Goal: Transaction & Acquisition: Purchase product/service

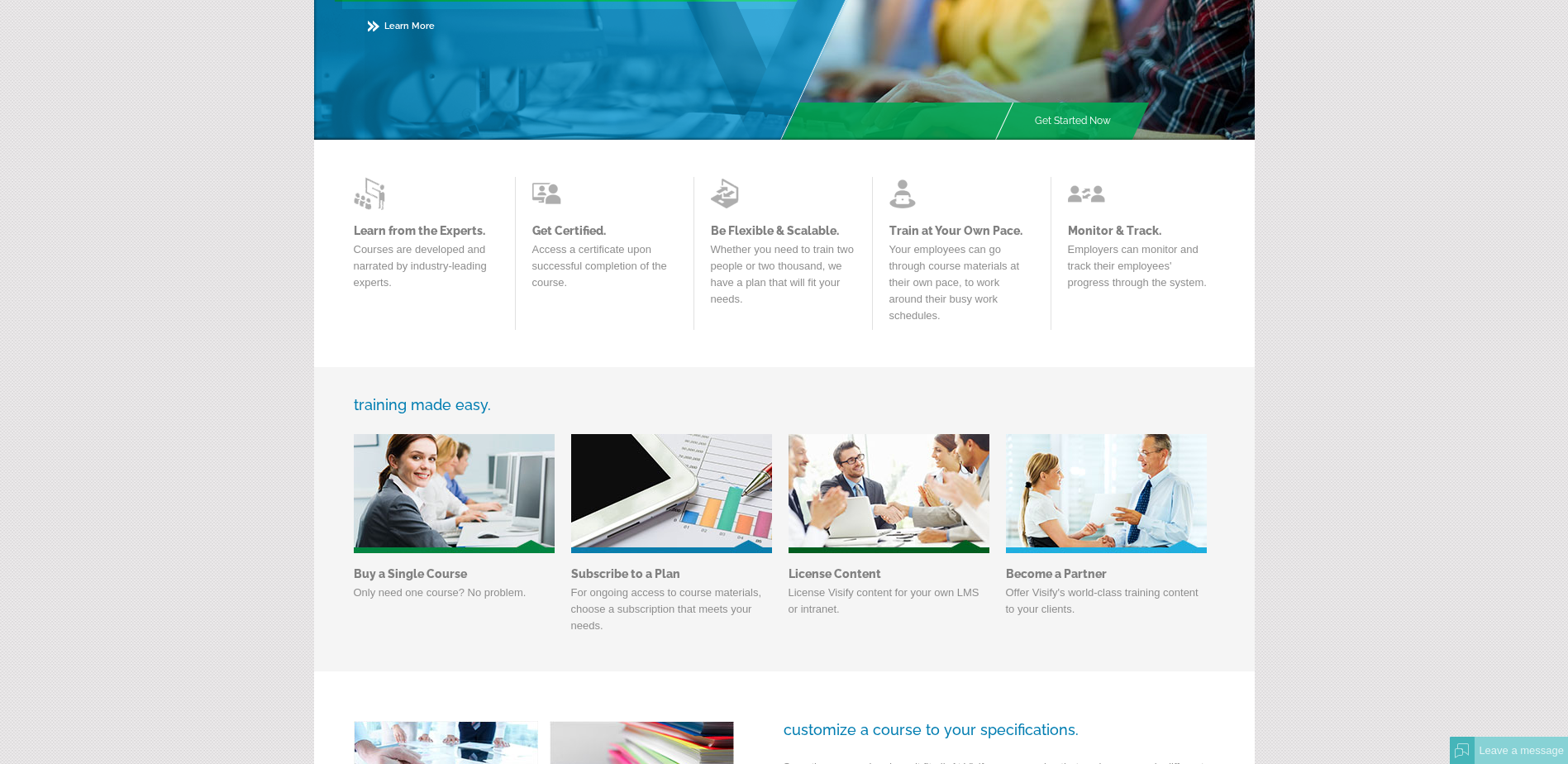
scroll to position [274, 0]
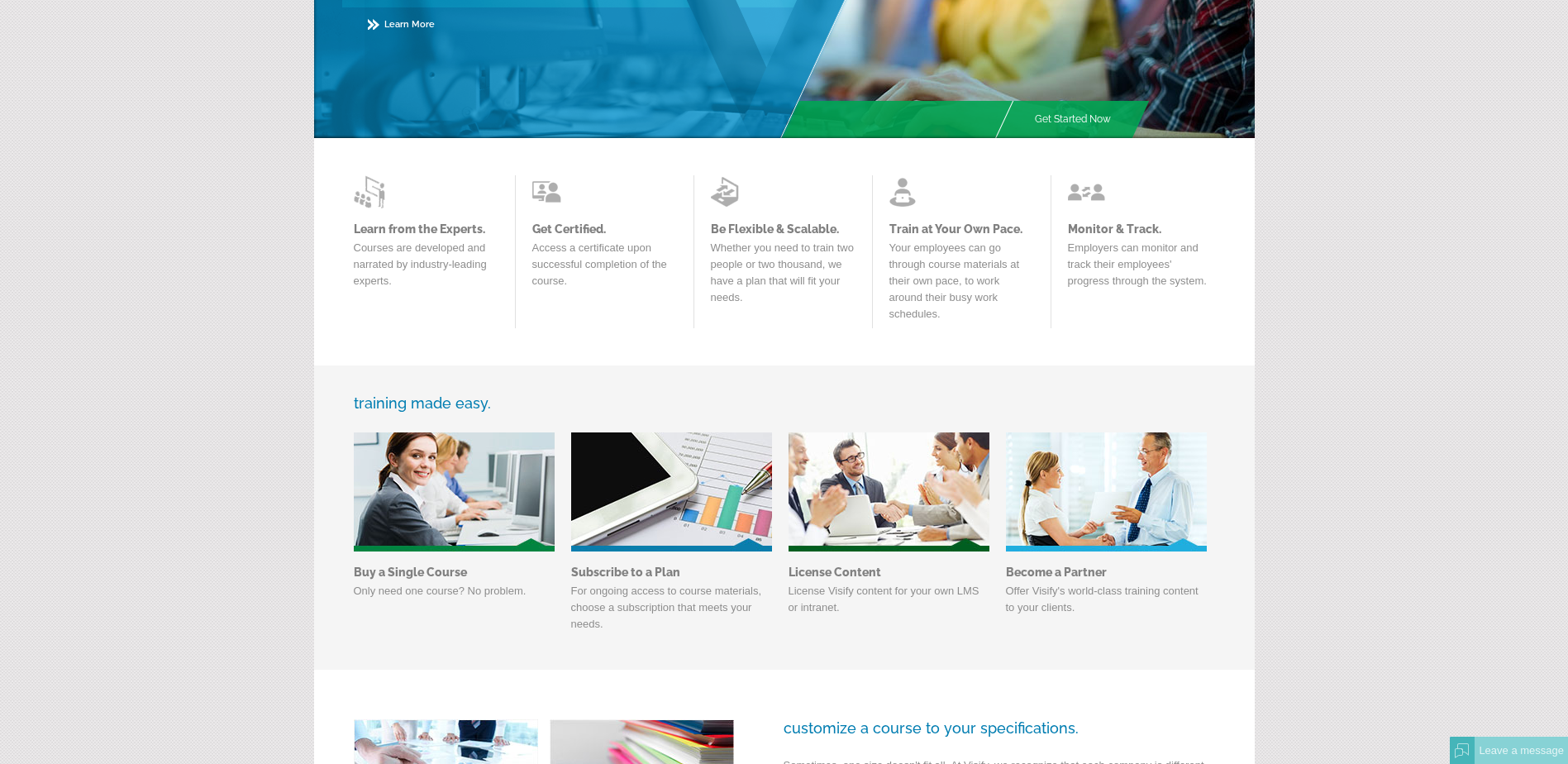
click at [656, 568] on link "Subscribe to a Plan" at bounding box center [672, 571] width 201 height 13
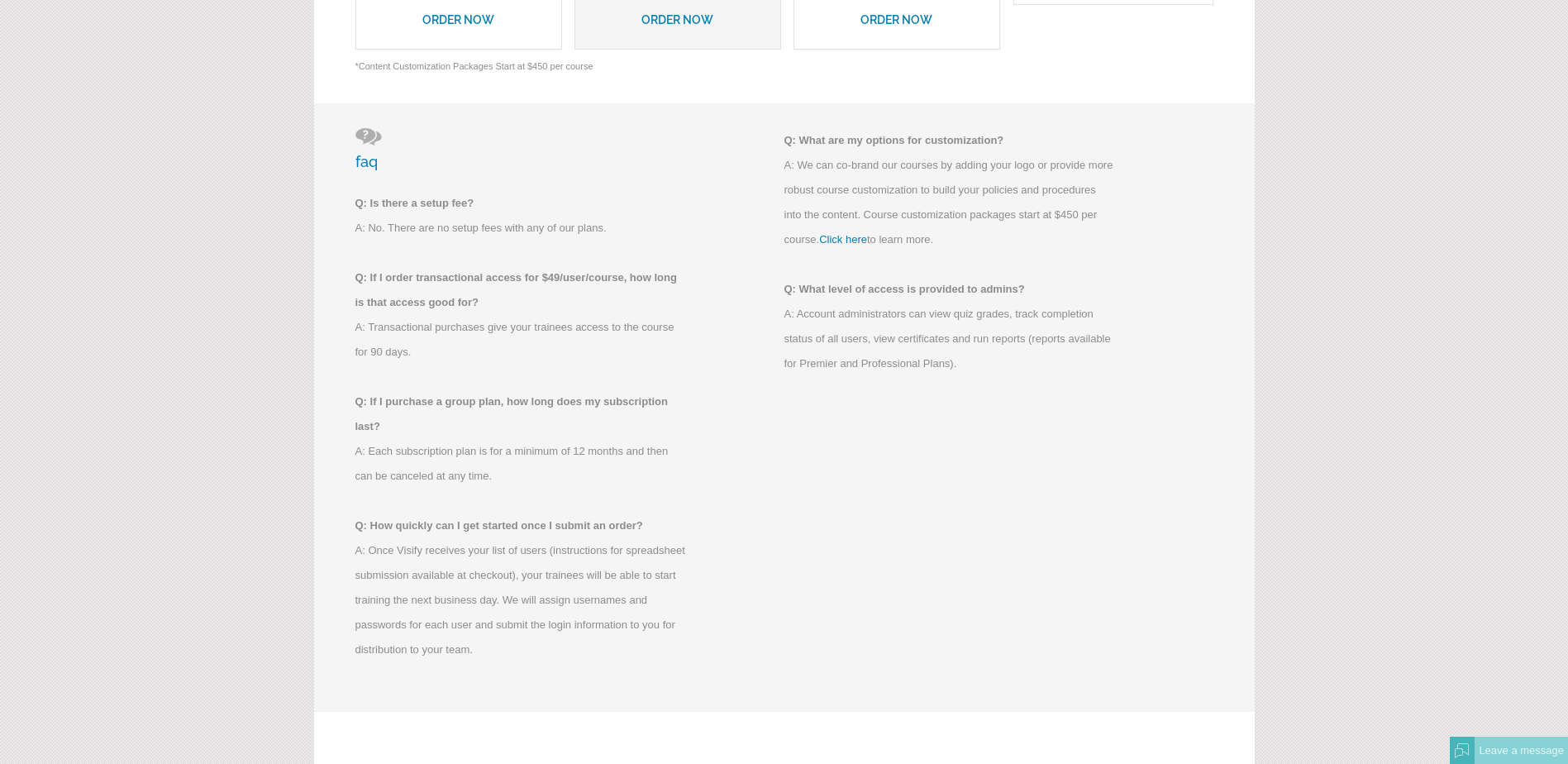
scroll to position [958, 0]
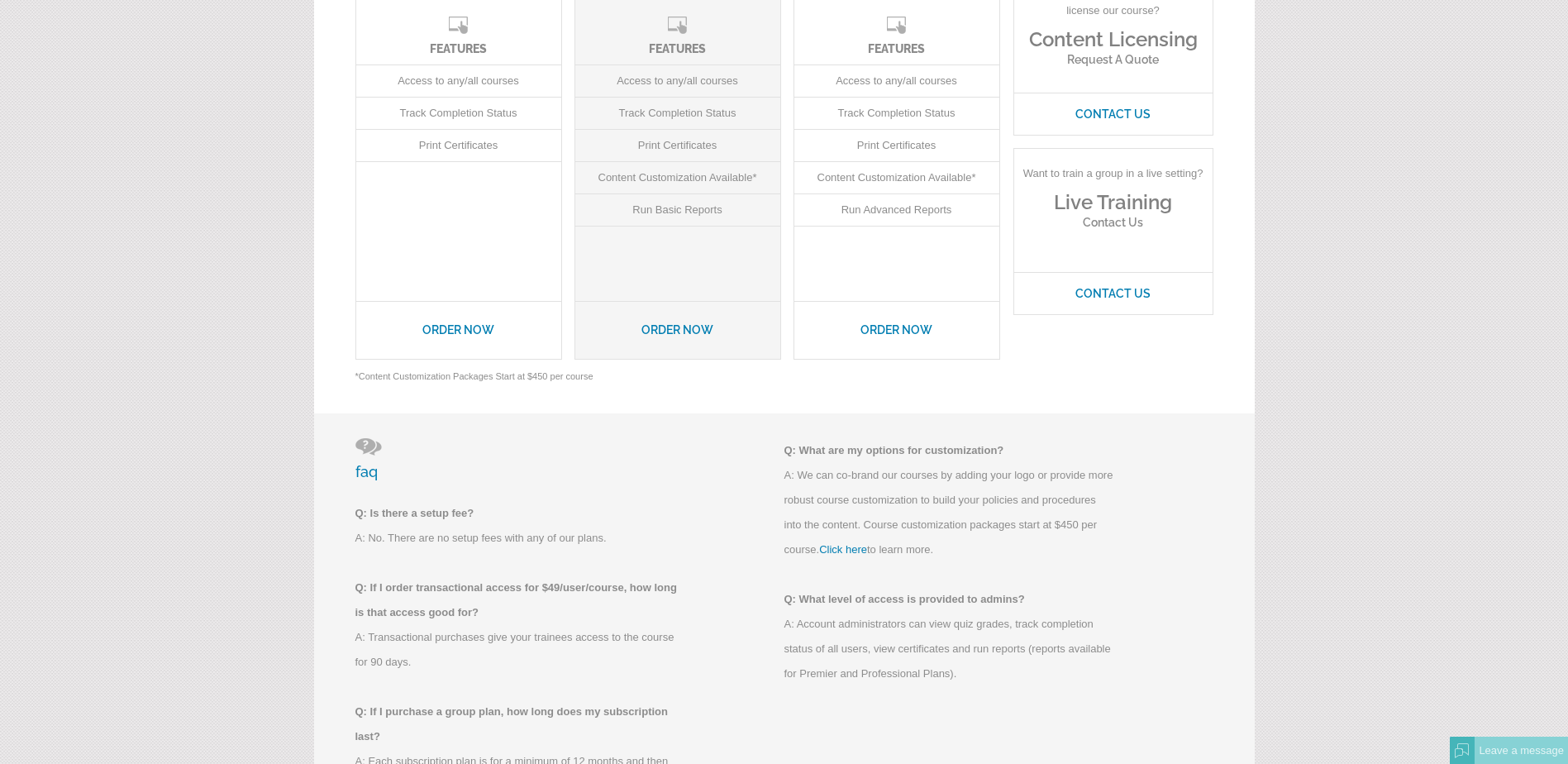
click at [159, 391] on form "Home Courses Plans & Prices How it Works About Partners Contact Login Plans & P…" at bounding box center [784, 322] width 1568 height 1938
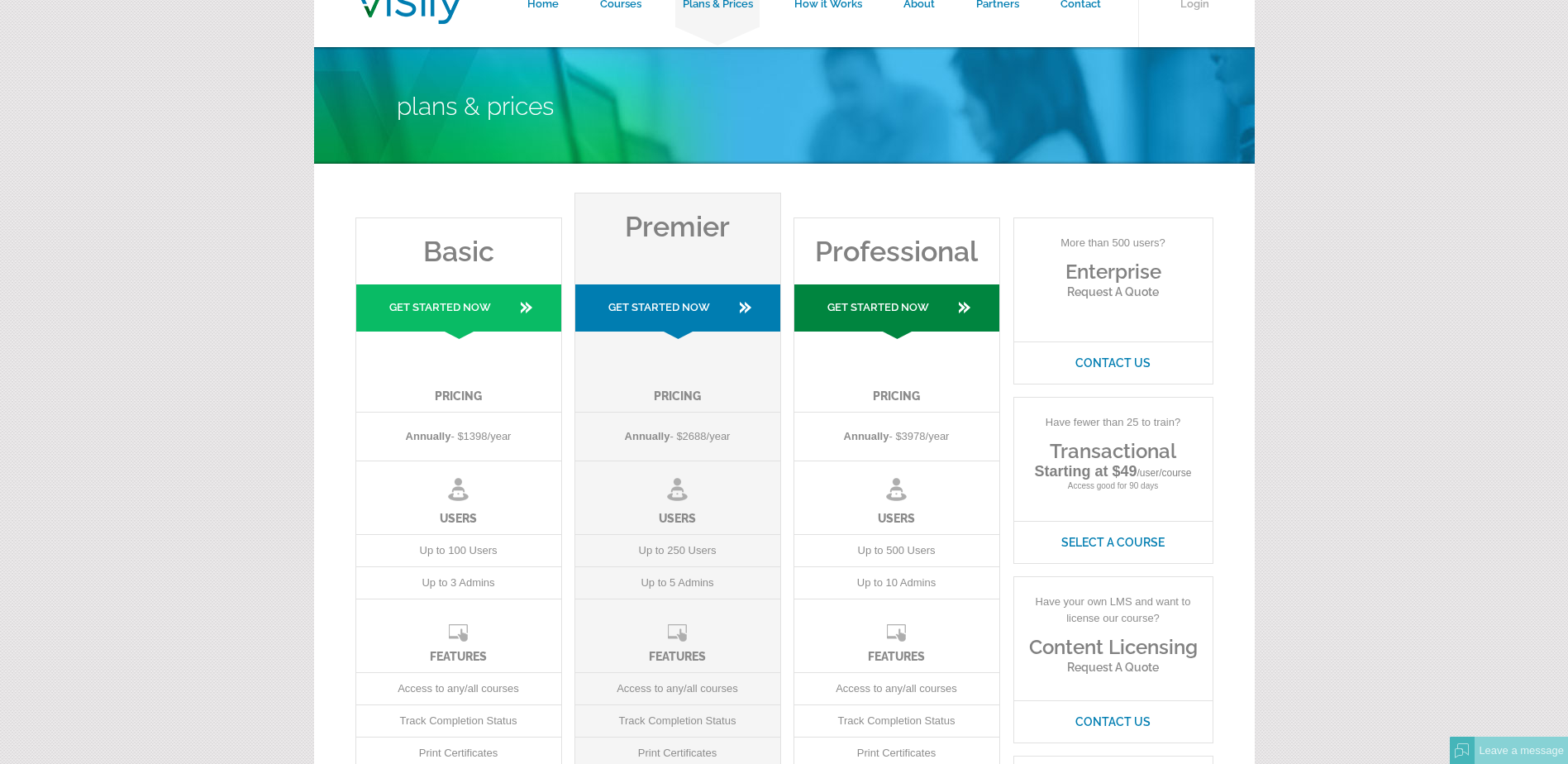
scroll to position [0, 0]
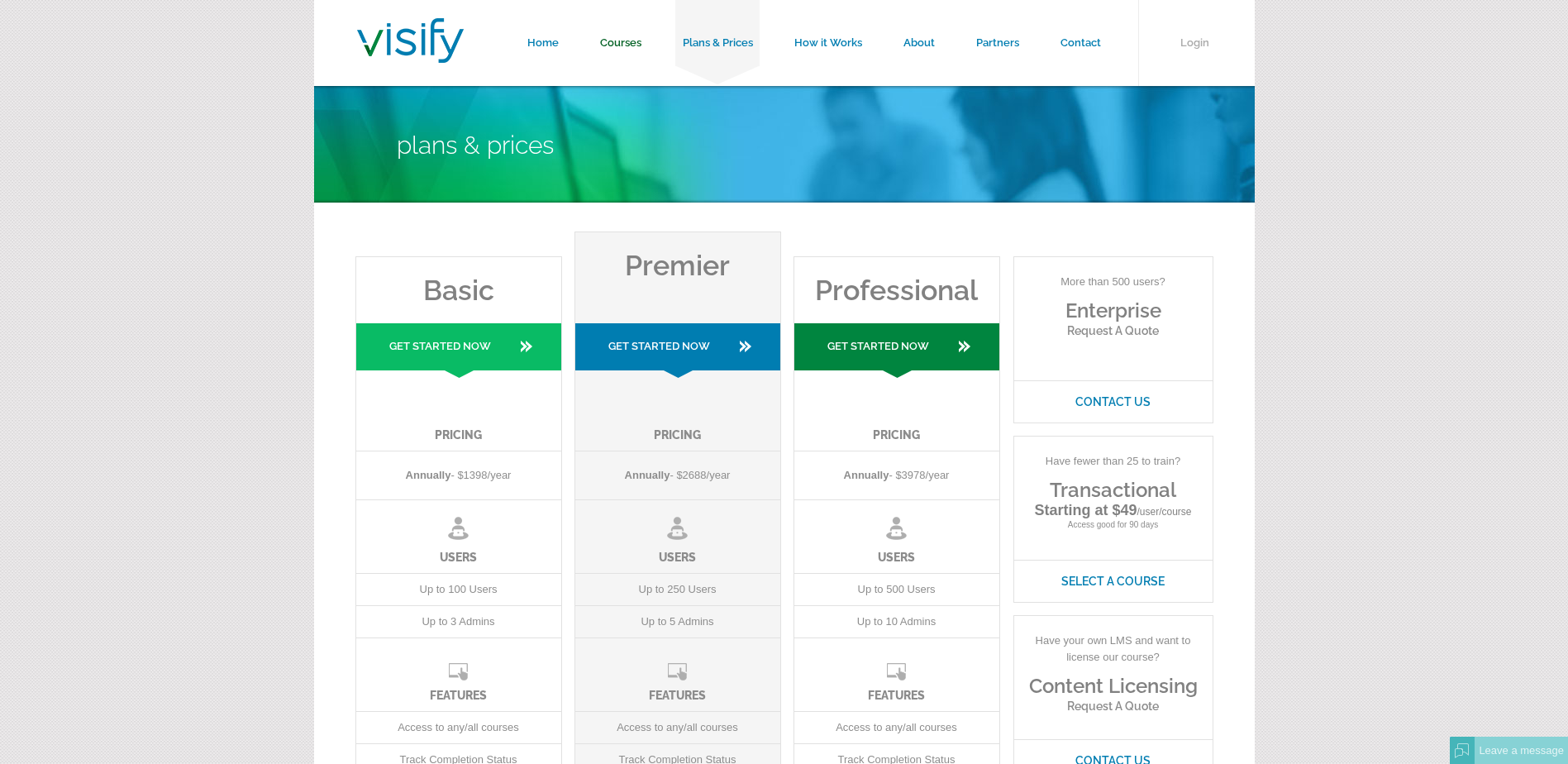
click at [613, 39] on link "Courses" at bounding box center [620, 43] width 83 height 86
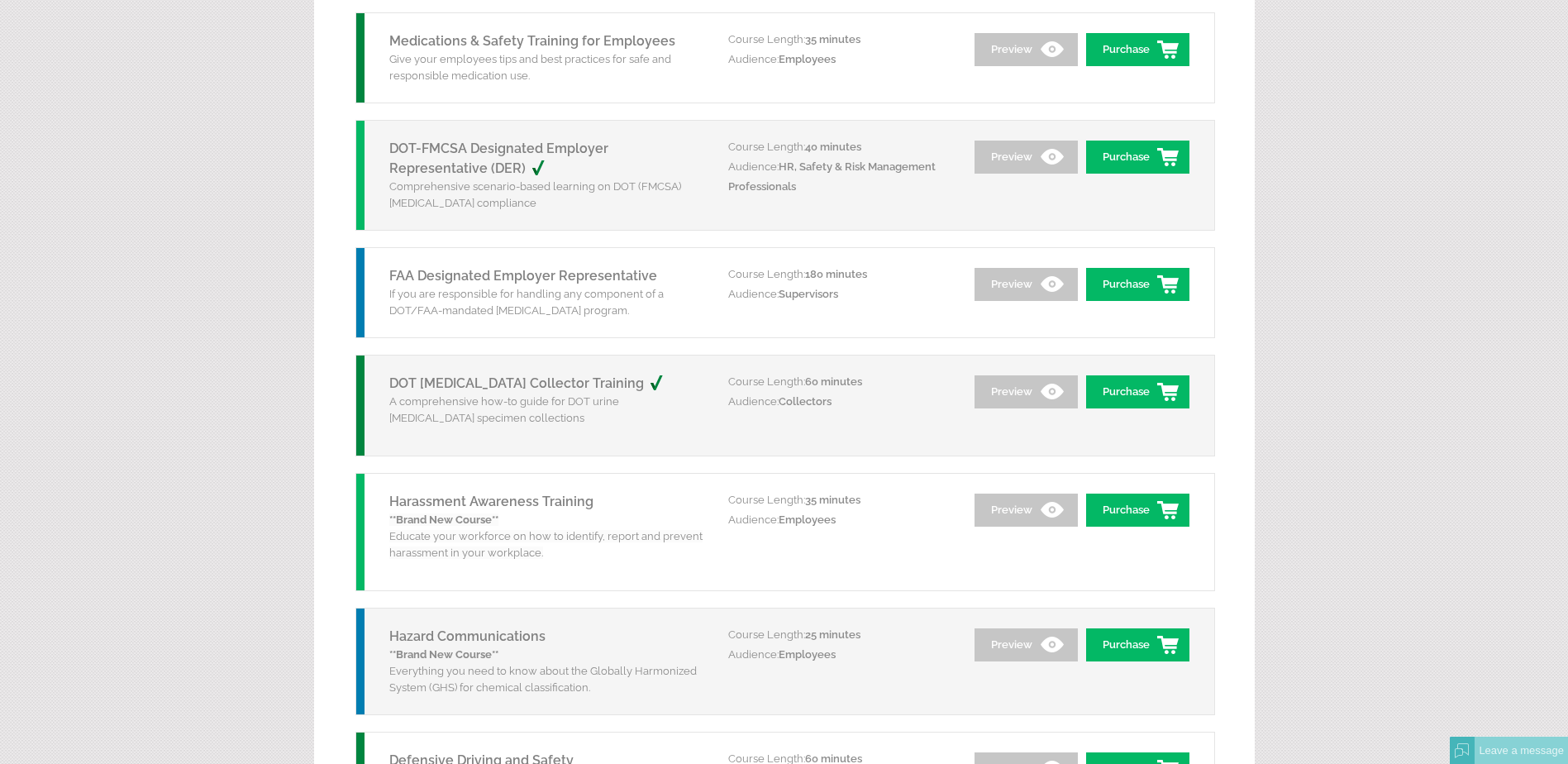
scroll to position [1919, 0]
click at [998, 154] on link "Preview" at bounding box center [1027, 155] width 103 height 33
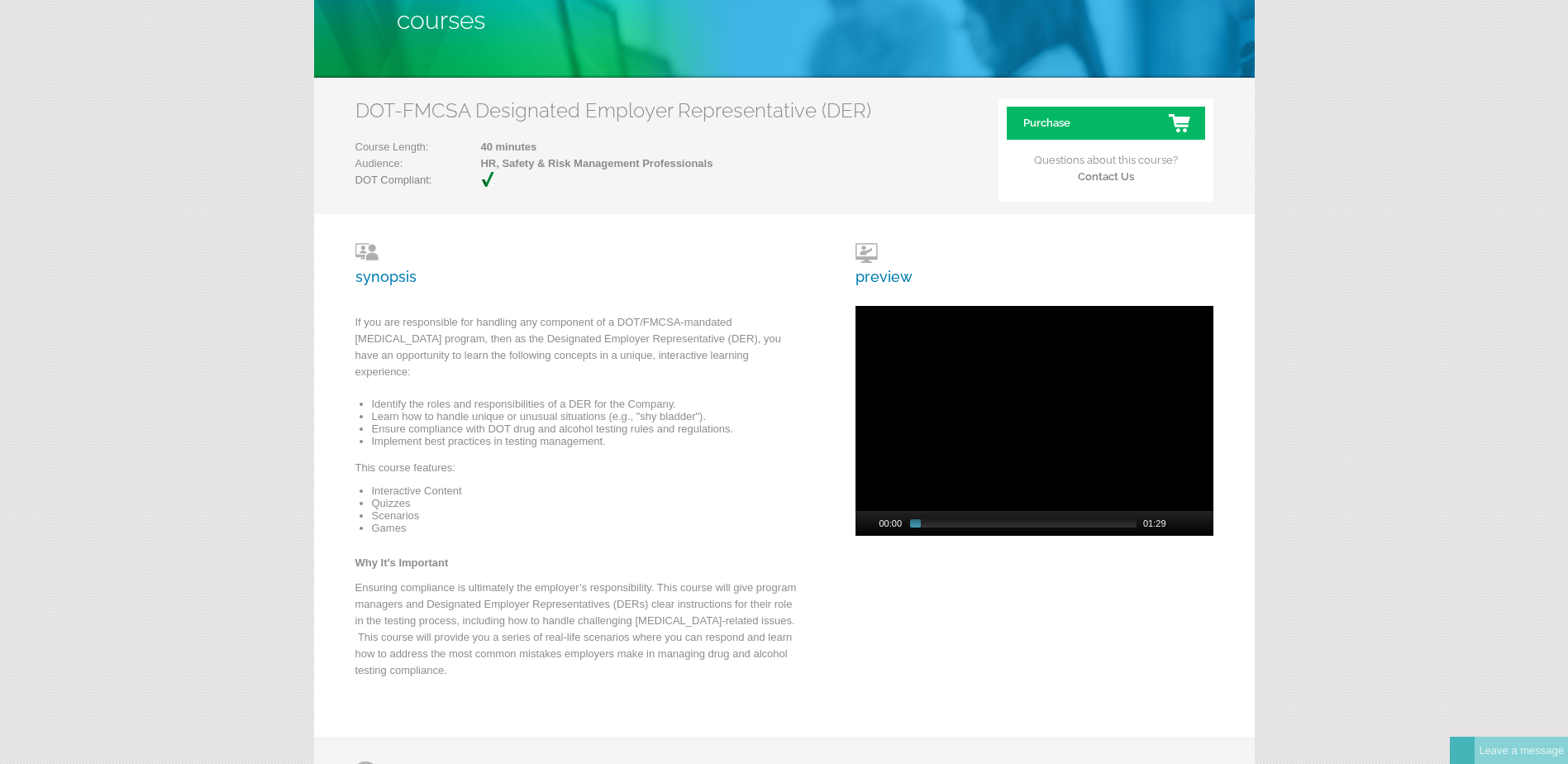
scroll to position [123, 0]
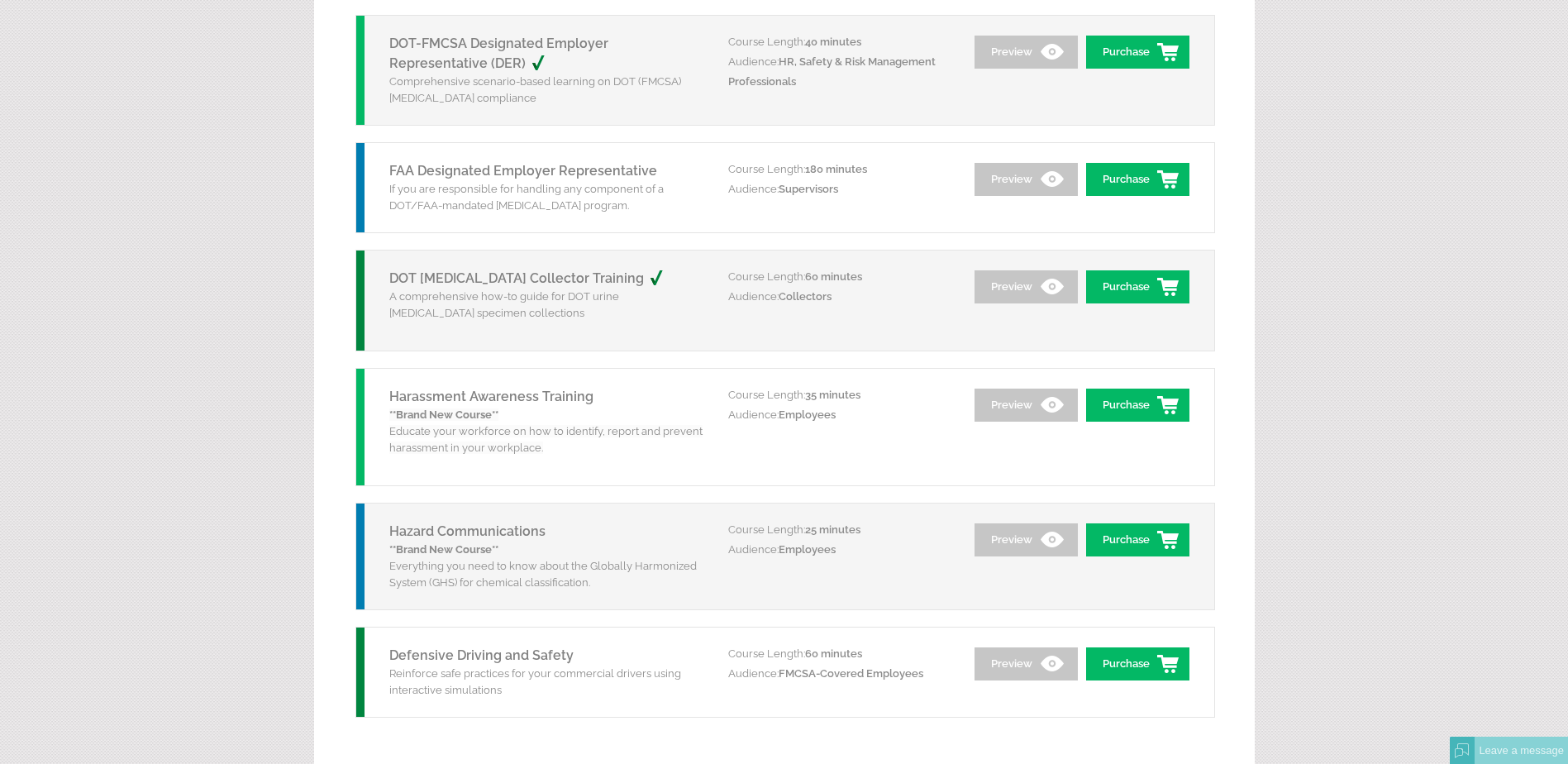
scroll to position [2016, 0]
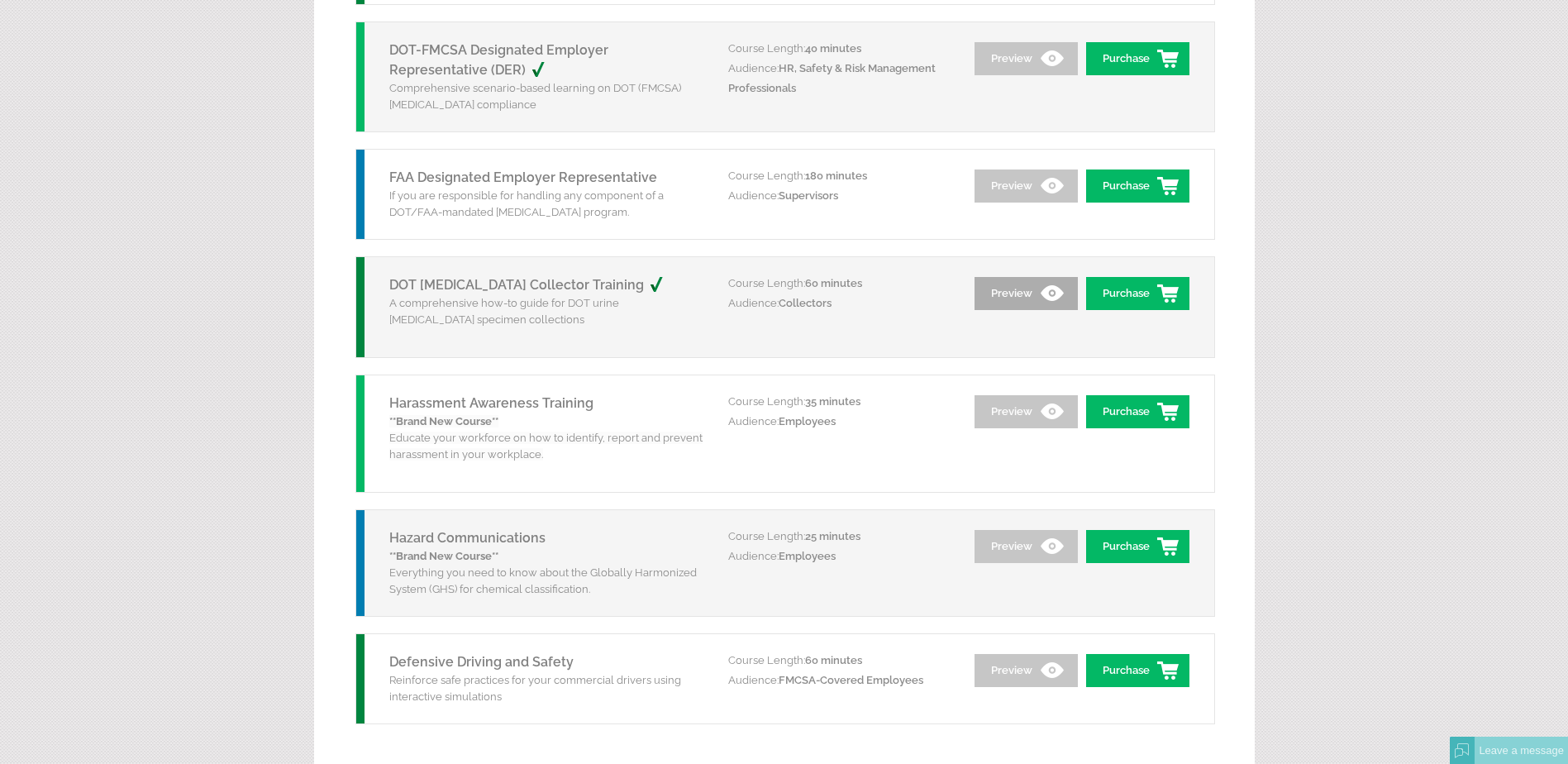
click at [1015, 291] on link "Preview" at bounding box center [1027, 292] width 103 height 33
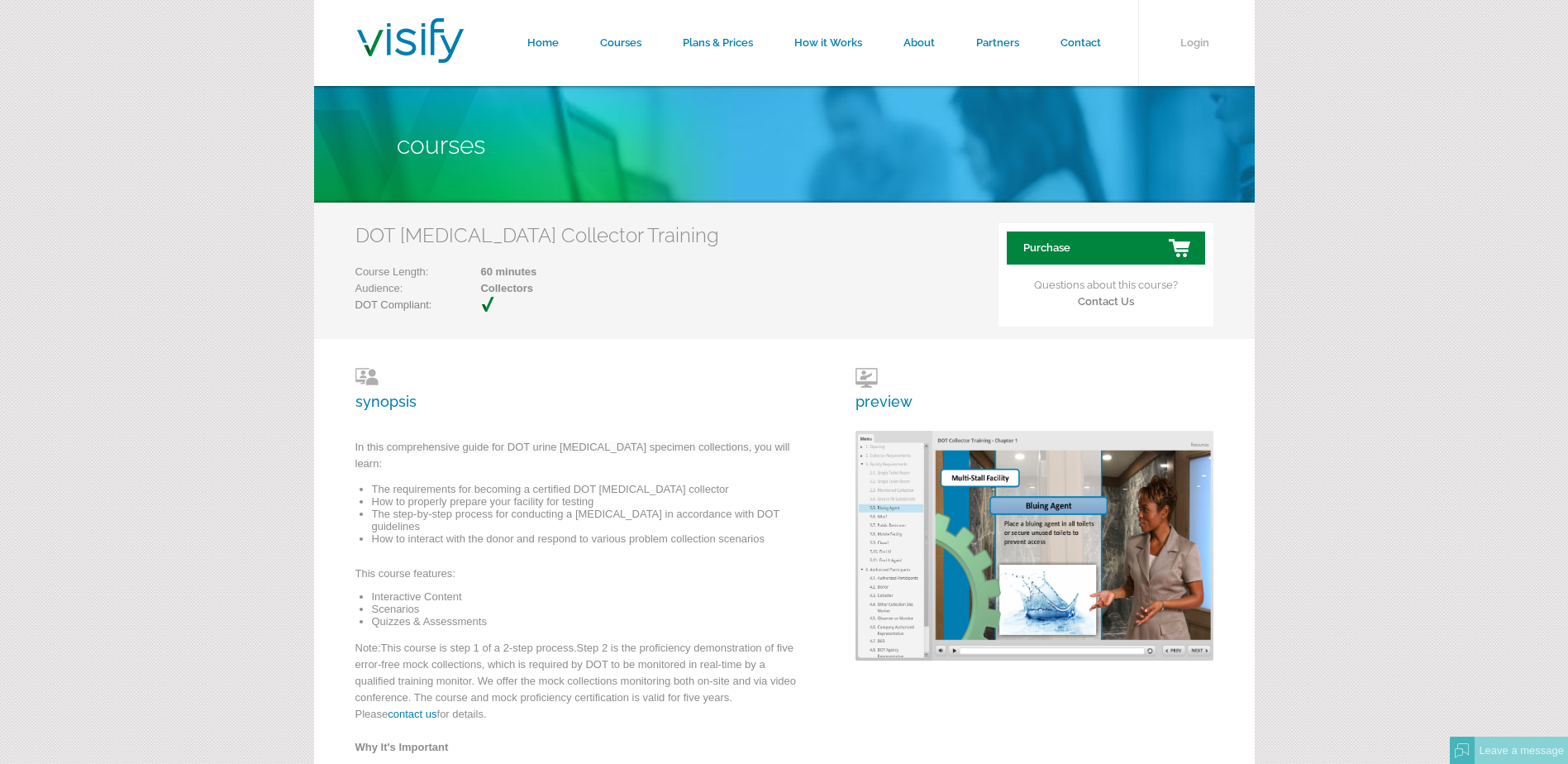
click at [1098, 252] on link "Purchase" at bounding box center [1105, 248] width 198 height 33
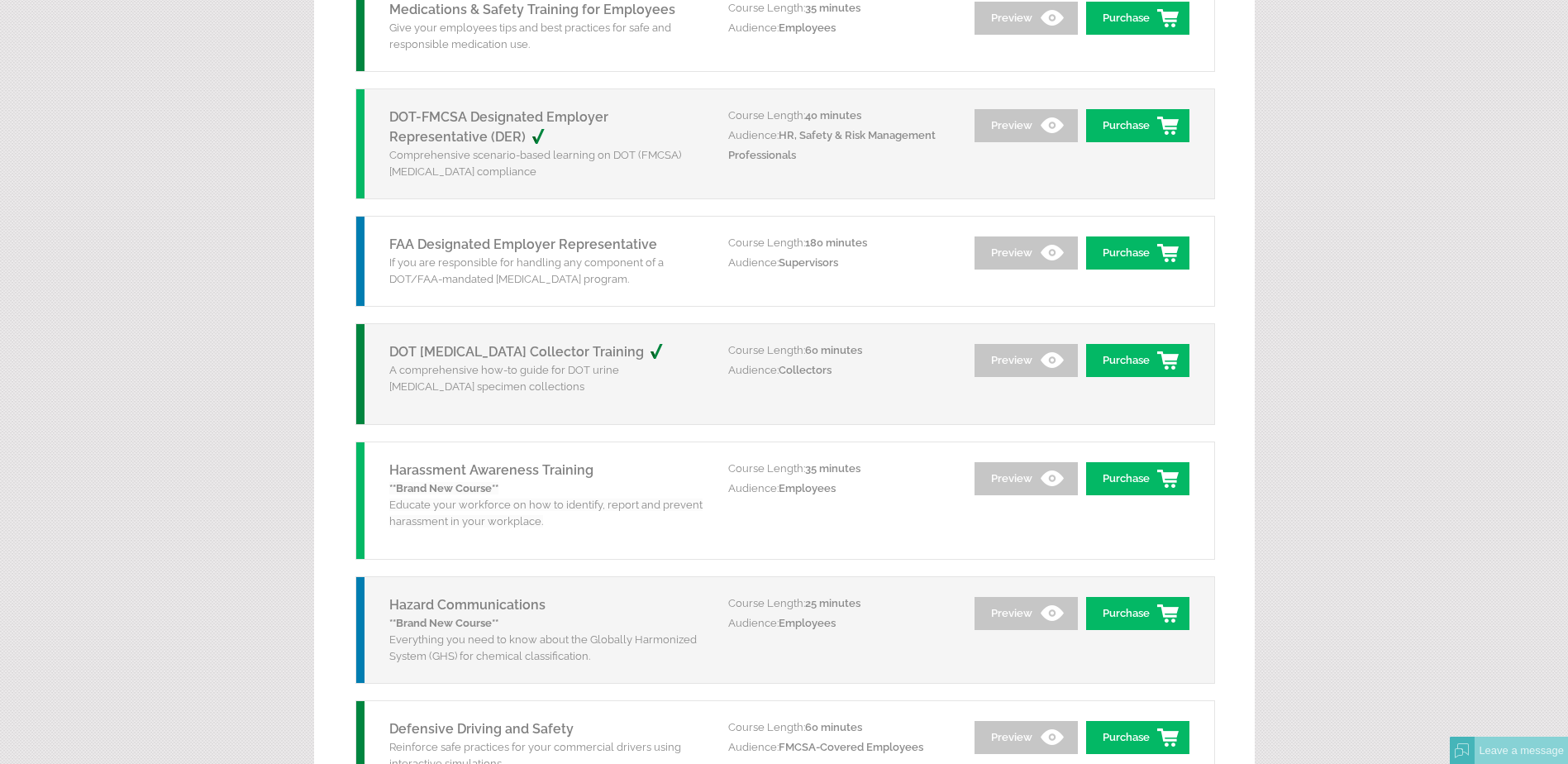
scroll to position [1948, 0]
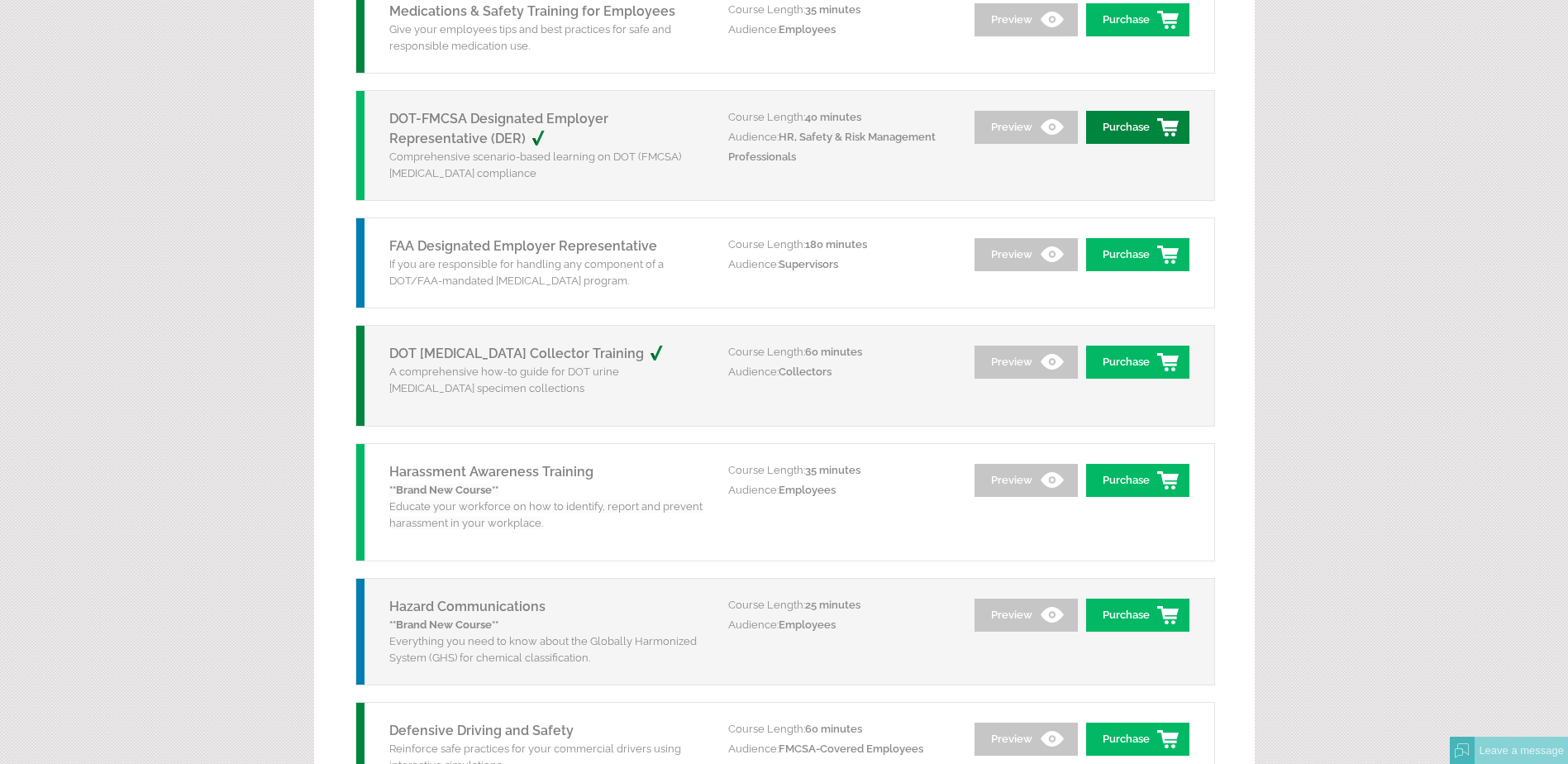
click at [1133, 123] on link "Purchase" at bounding box center [1138, 126] width 103 height 33
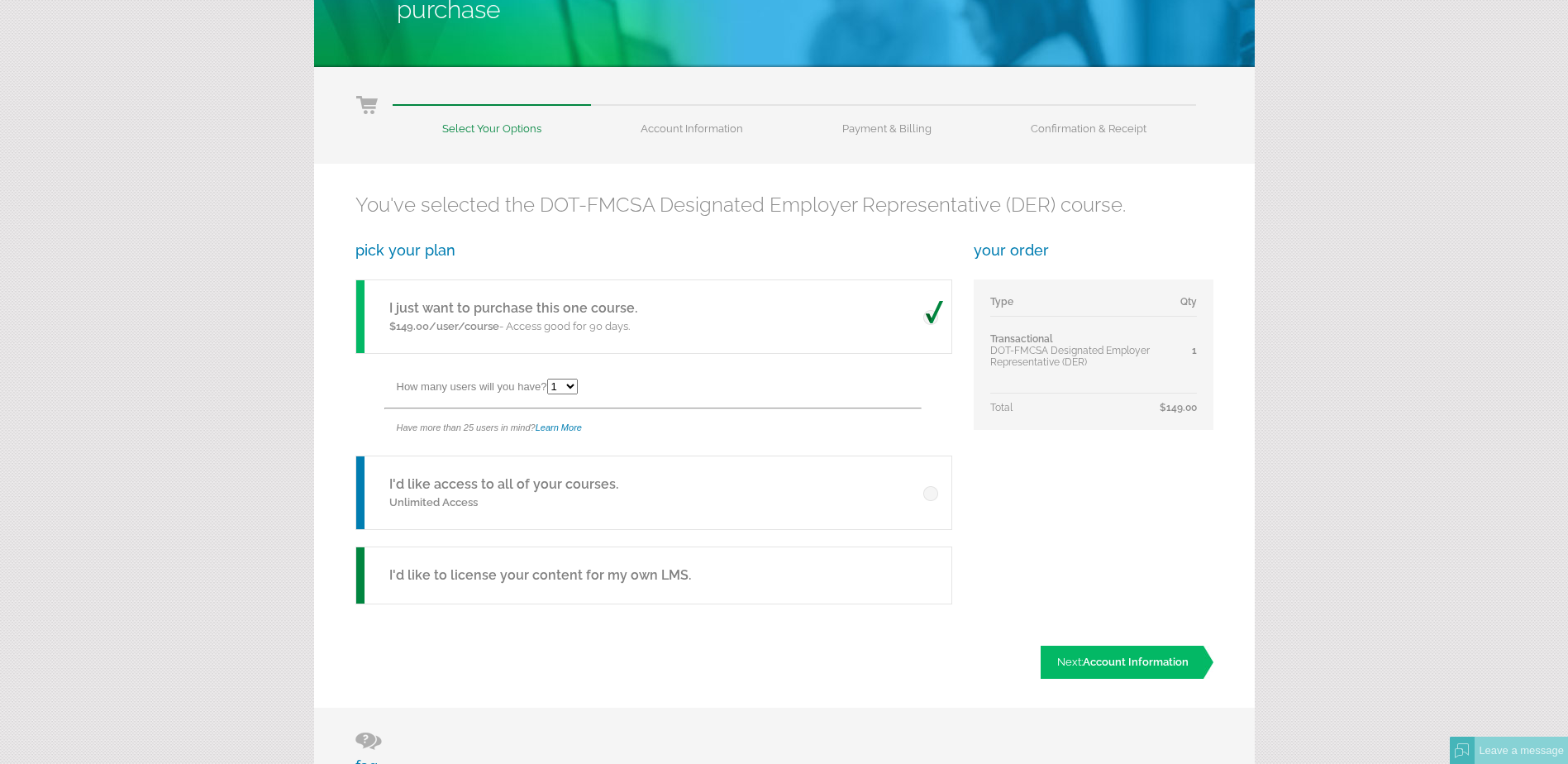
scroll to position [136, 0]
click at [935, 494] on span at bounding box center [933, 488] width 20 height 24
click at [0, 0] on input "radio" at bounding box center [0, 0] width 0 height 0
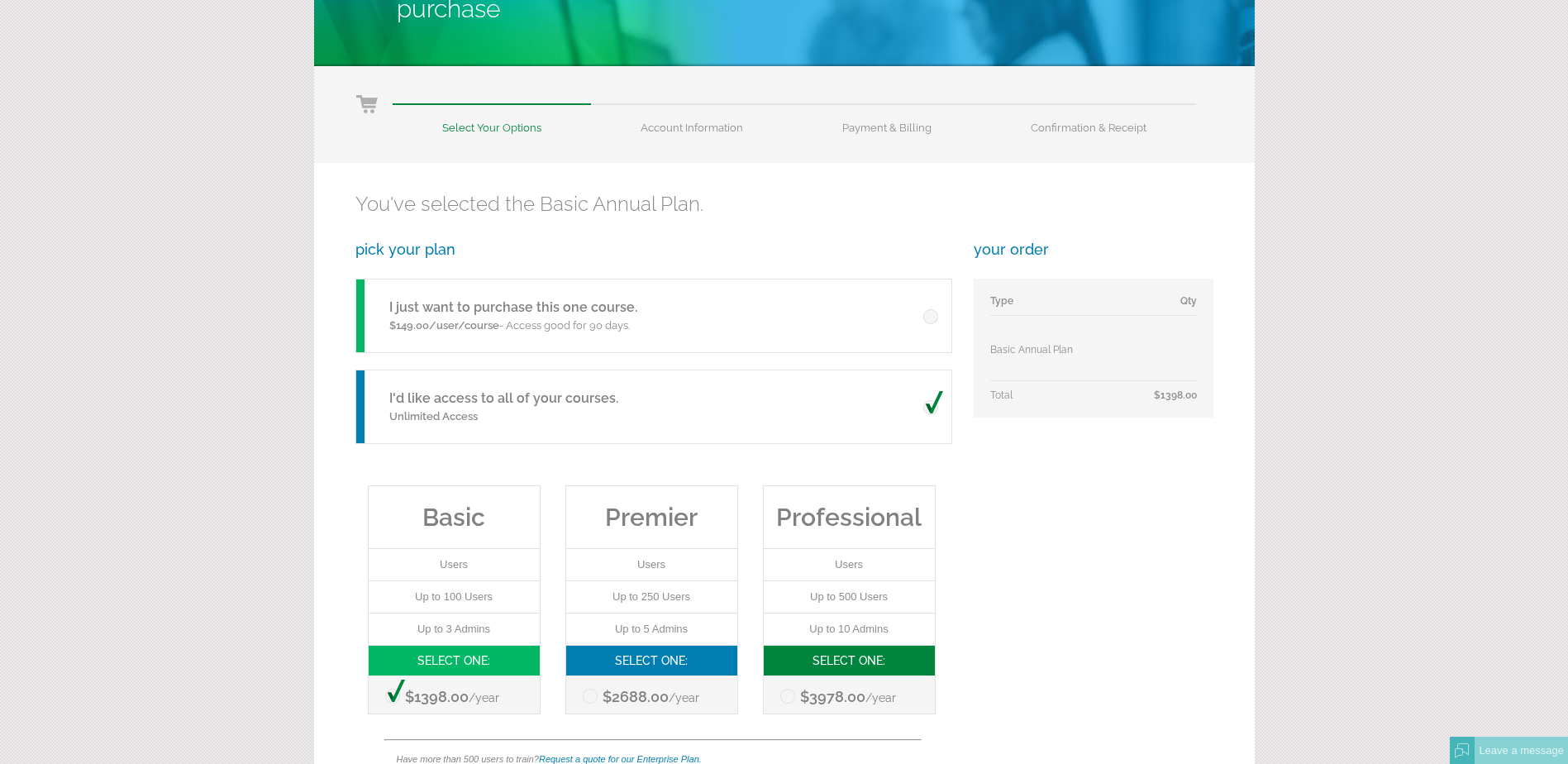
click at [933, 408] on span at bounding box center [933, 403] width 20 height 24
click at [0, 0] on input "radio" at bounding box center [0, 0] width 0 height 0
click at [932, 314] on span at bounding box center [933, 312] width 20 height 24
click at [0, 0] on input "radio" at bounding box center [0, 0] width 0 height 0
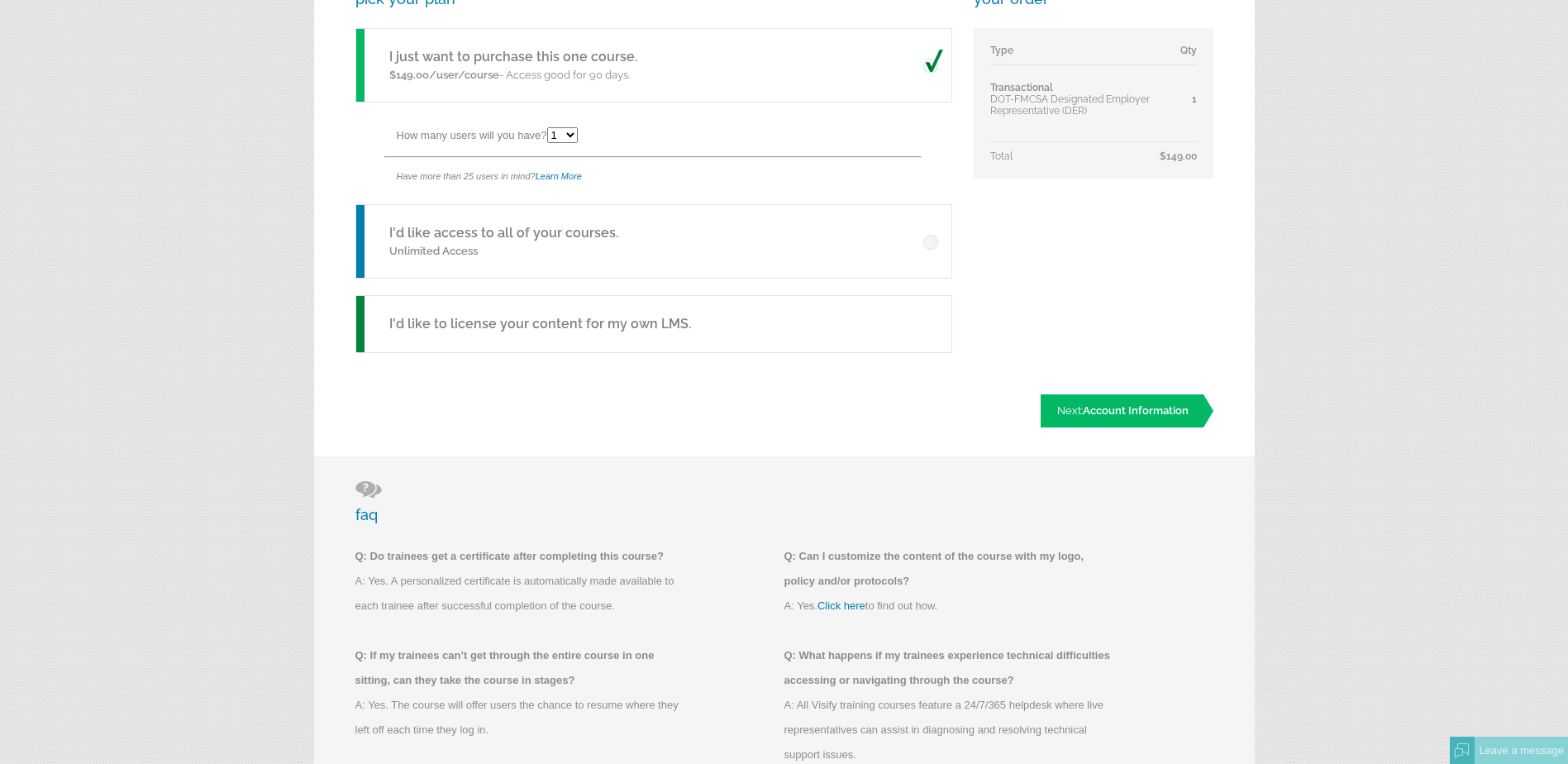
scroll to position [0, 0]
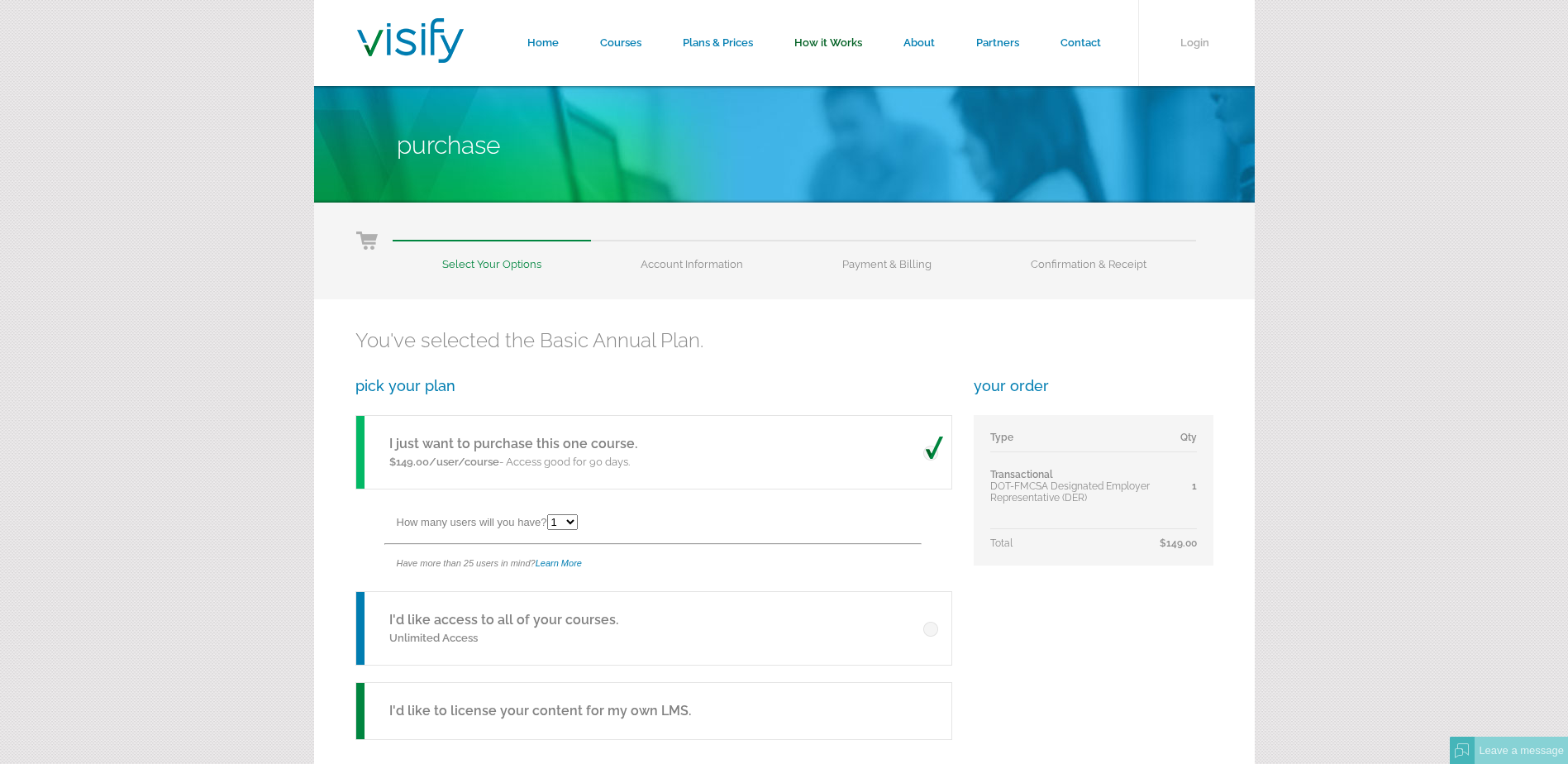
click at [835, 46] on link "How it Works" at bounding box center [829, 43] width 109 height 86
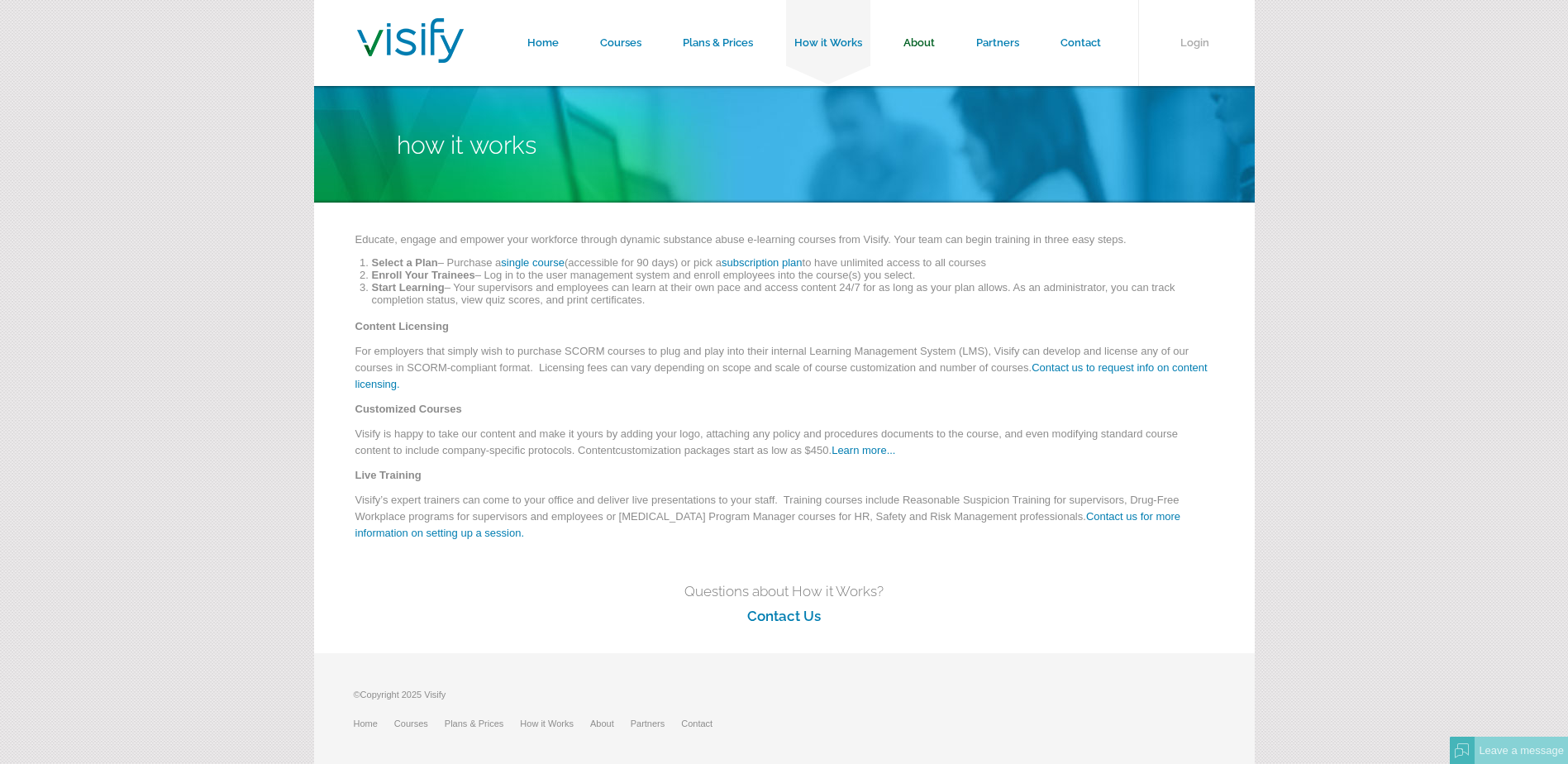
click at [914, 39] on link "About" at bounding box center [918, 43] width 73 height 86
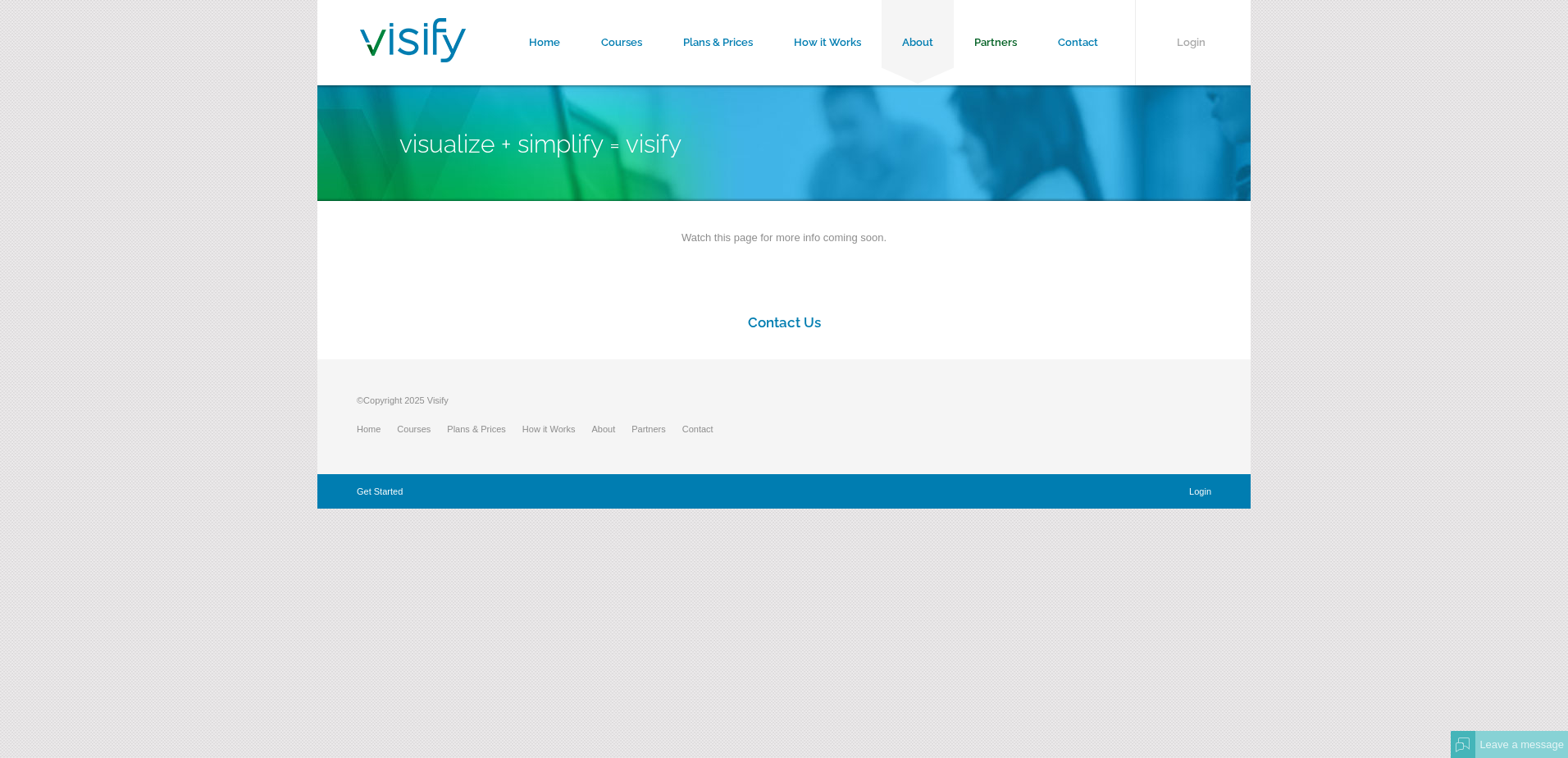
click at [996, 44] on link "Partners" at bounding box center [995, 42] width 84 height 85
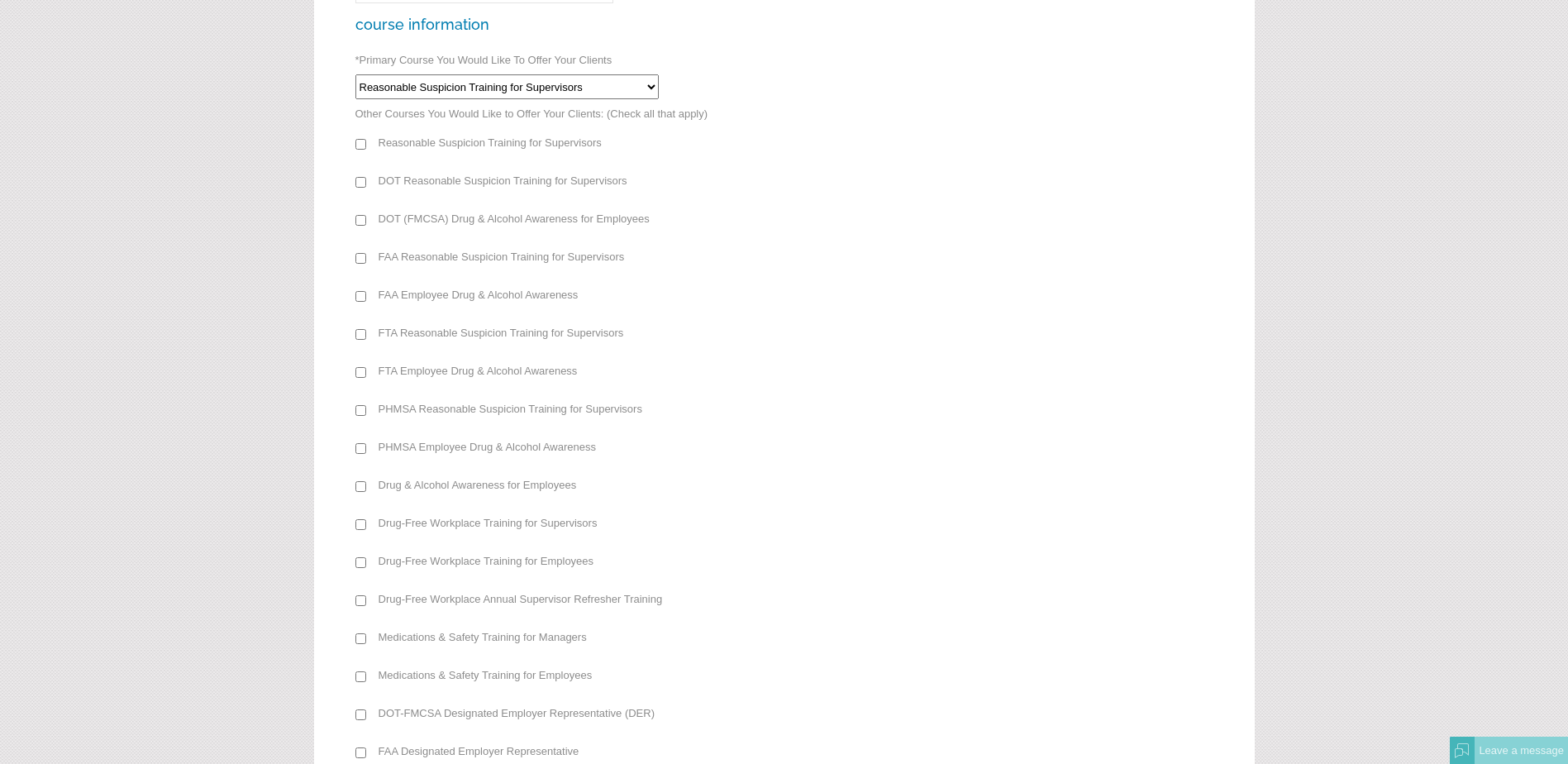
scroll to position [915, 0]
click at [648, 90] on select "Reasonable Suspicion Training for Supervisors DOT Reasonable Suspicion Training…" at bounding box center [506, 86] width 303 height 25
click at [151, 441] on form "Home Courses Plans & Prices How it Works About Partners Contact Login Partners …" at bounding box center [784, 182] width 1568 height 2196
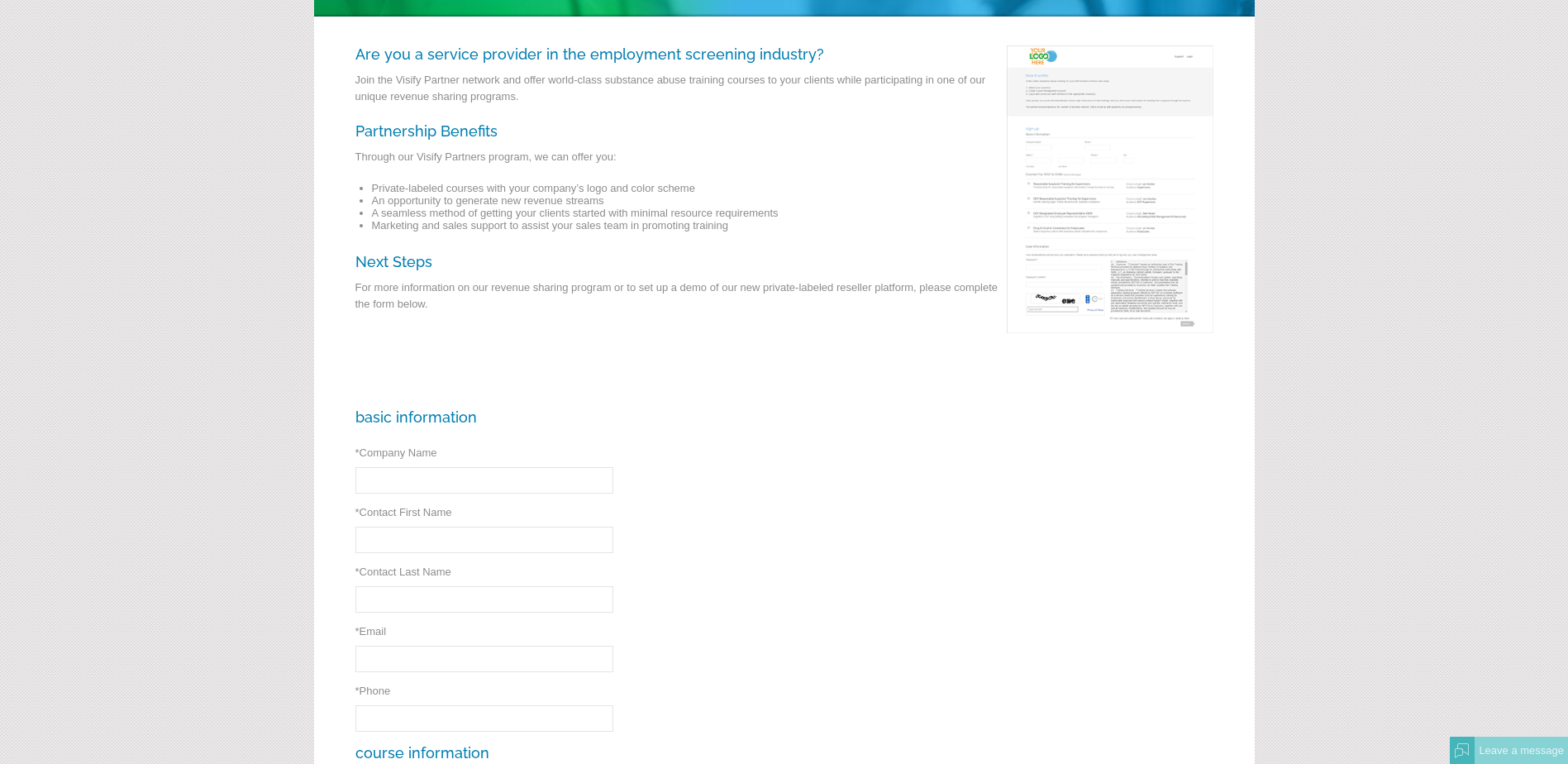
scroll to position [0, 0]
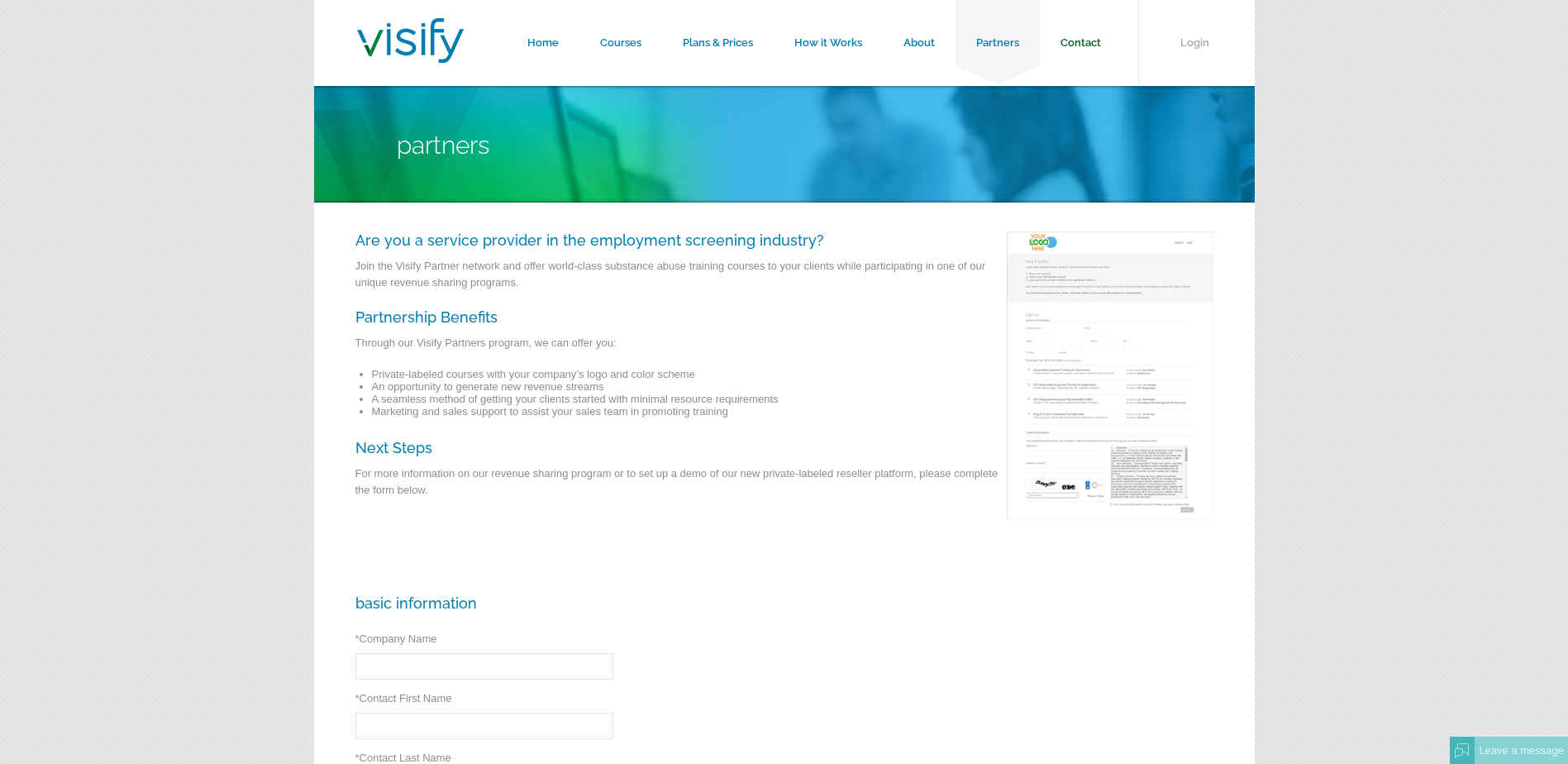
click at [1079, 47] on link "Contact" at bounding box center [1080, 43] width 82 height 86
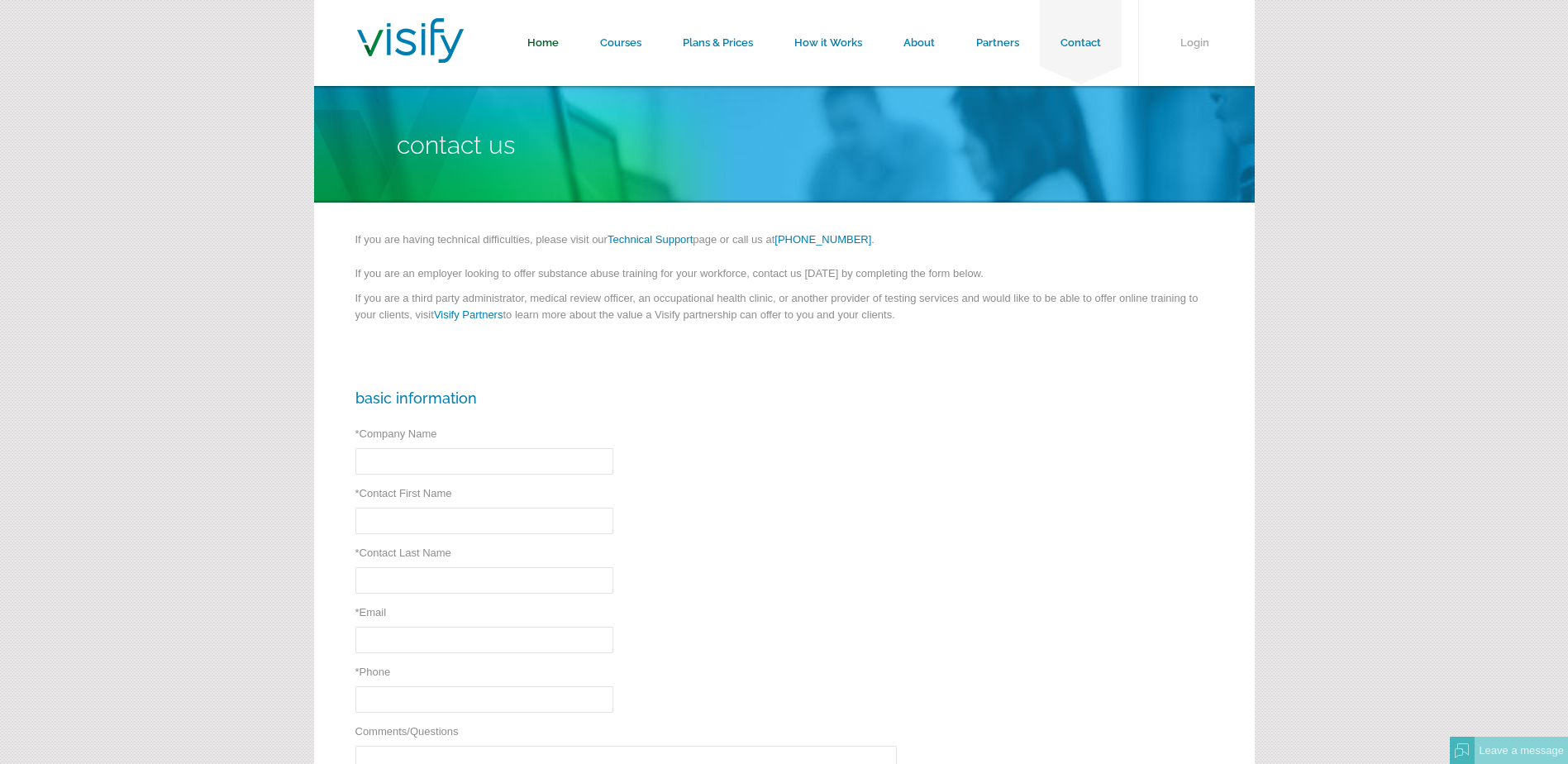
click at [544, 38] on link "Home" at bounding box center [542, 43] width 73 height 86
